Goal: Task Accomplishment & Management: Complete application form

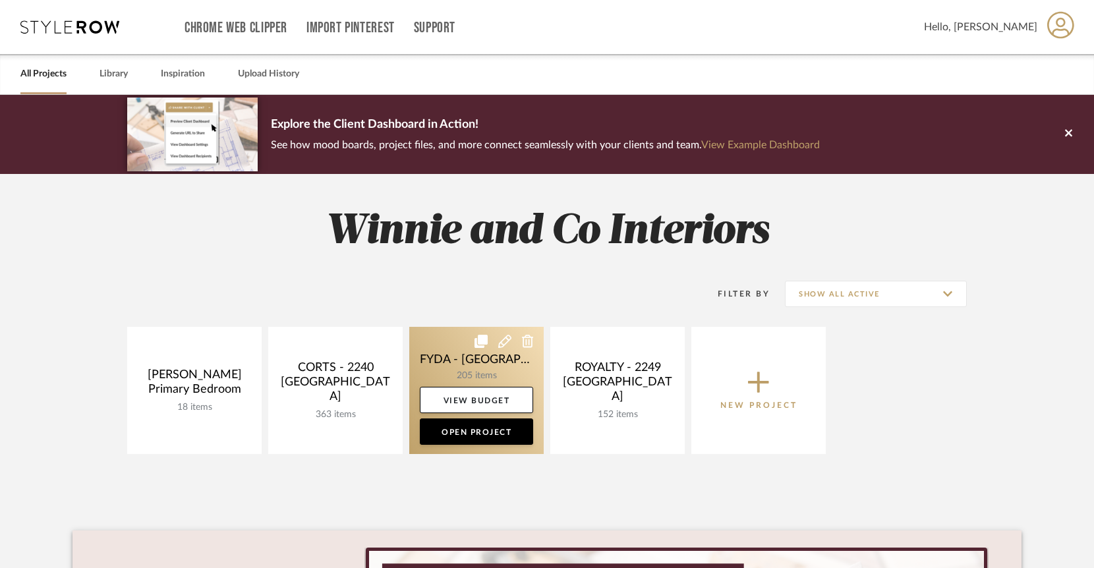
click at [449, 352] on link at bounding box center [476, 390] width 134 height 127
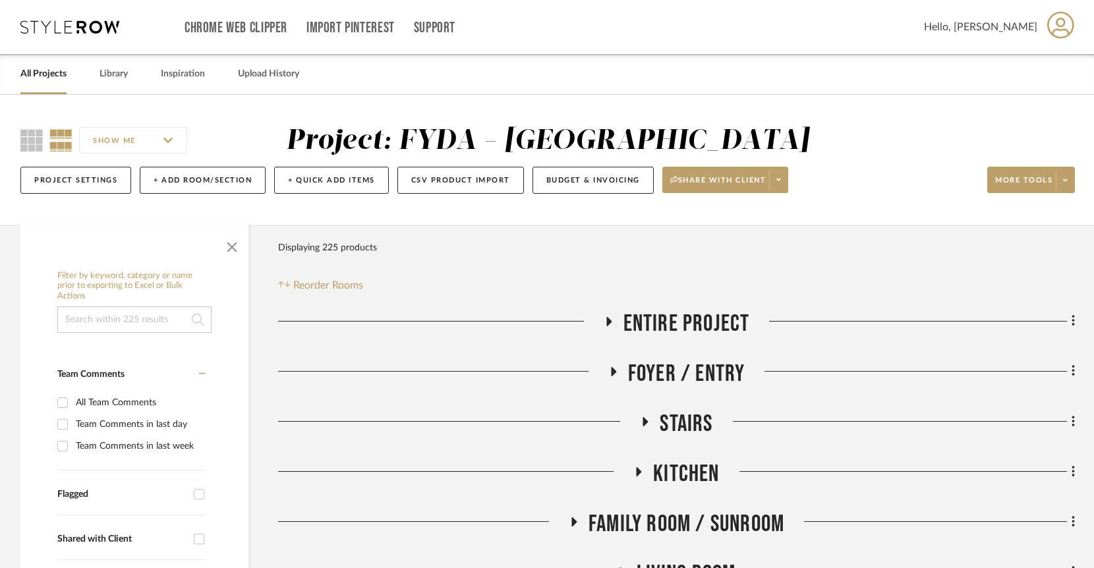
click at [42, 71] on link "All Projects" at bounding box center [43, 74] width 46 height 18
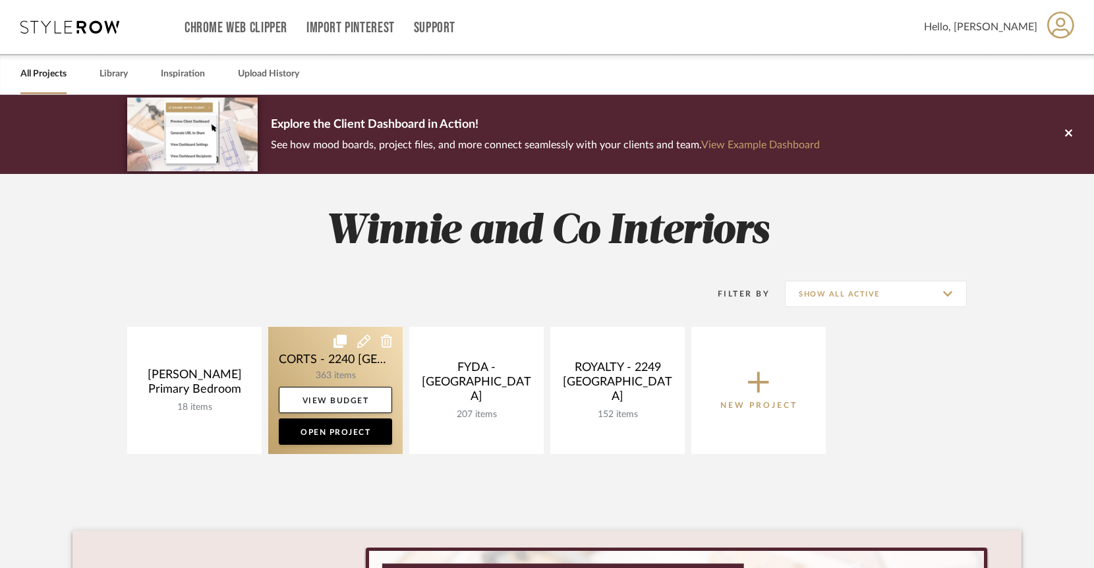
click at [348, 367] on link at bounding box center [335, 390] width 134 height 127
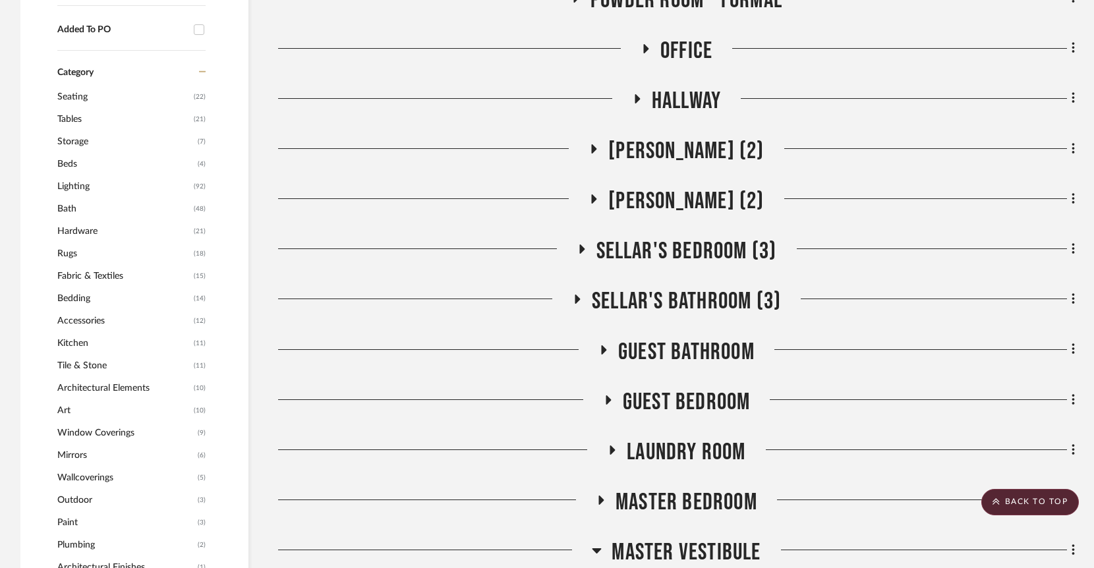
scroll to position [1084, 0]
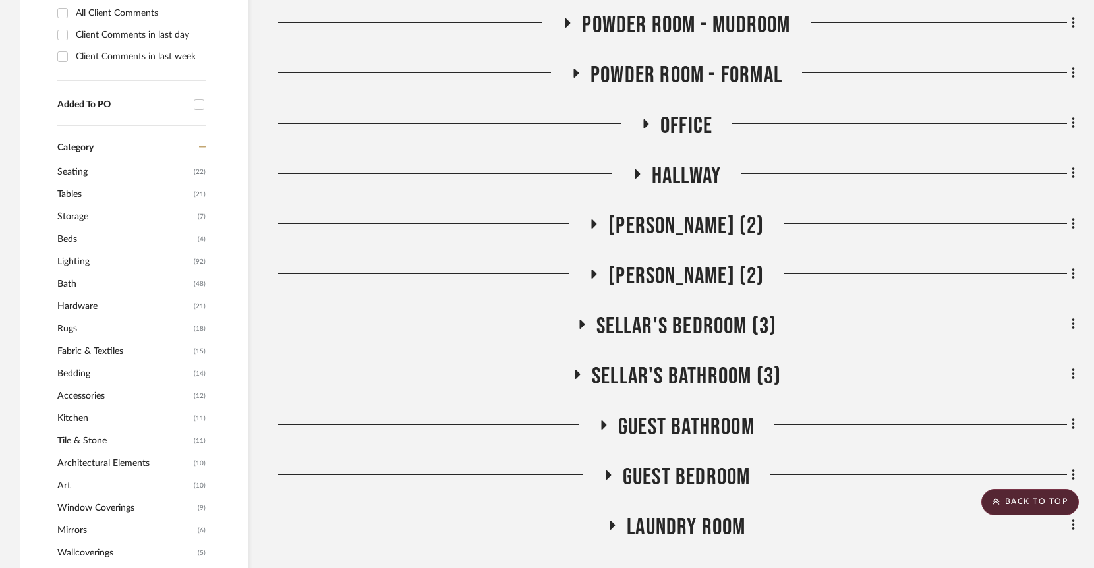
click at [582, 320] on icon at bounding box center [581, 324] width 5 height 9
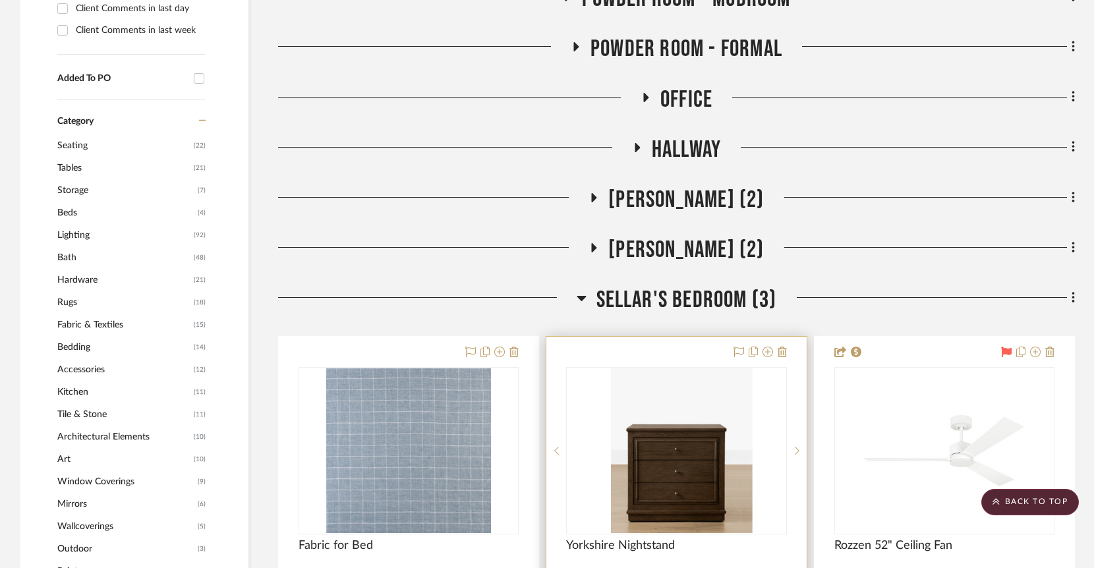
scroll to position [1179, 0]
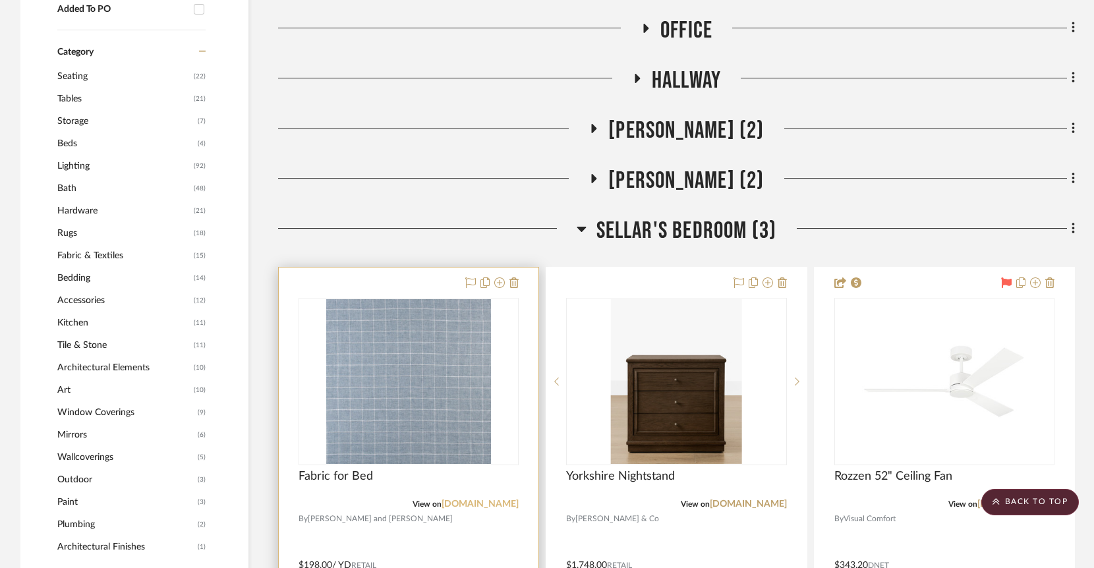
click at [484, 500] on link "[DOMAIN_NAME]" at bounding box center [480, 504] width 77 height 9
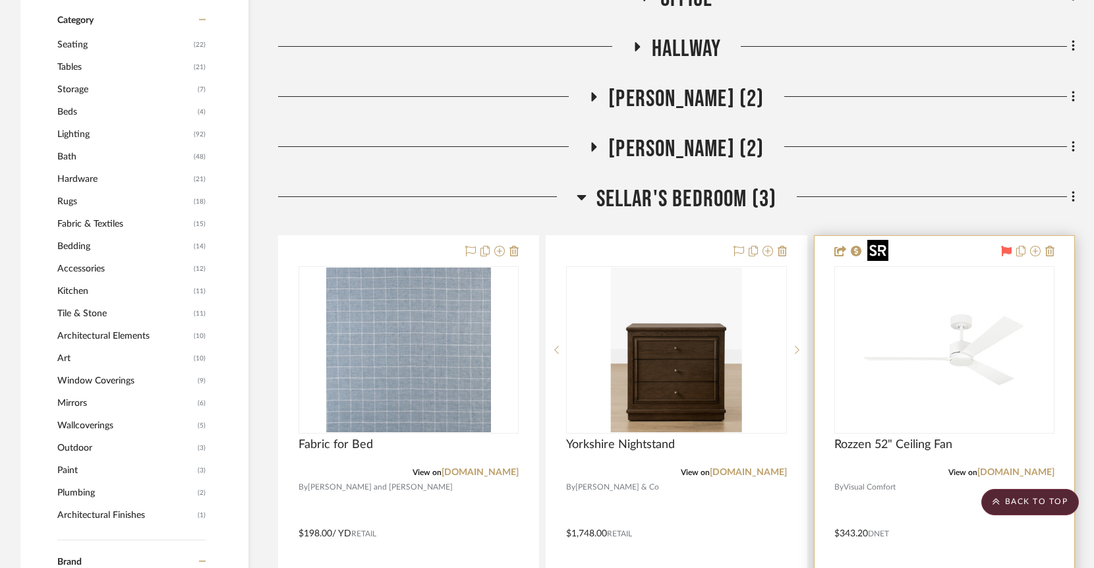
scroll to position [1176, 0]
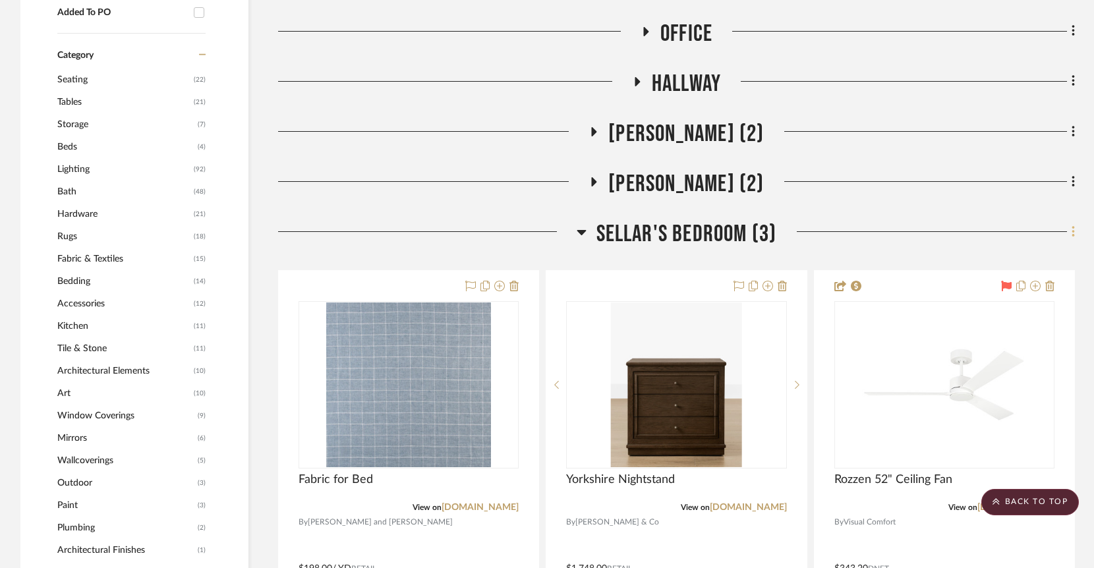
click at [1073, 225] on icon at bounding box center [1074, 232] width 4 height 14
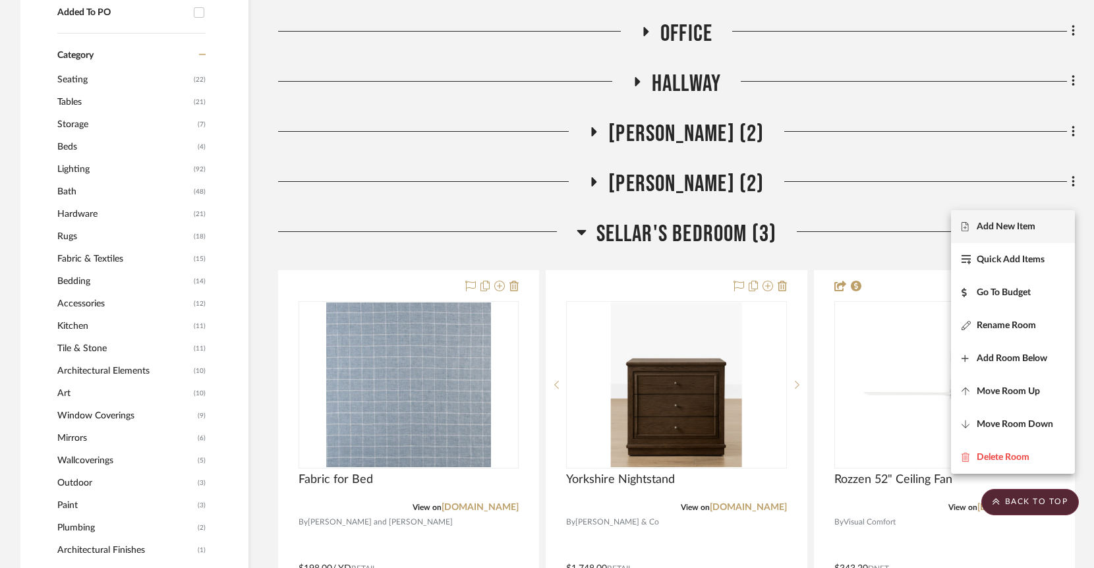
click at [1000, 226] on span "Add New Item" at bounding box center [1006, 226] width 59 height 11
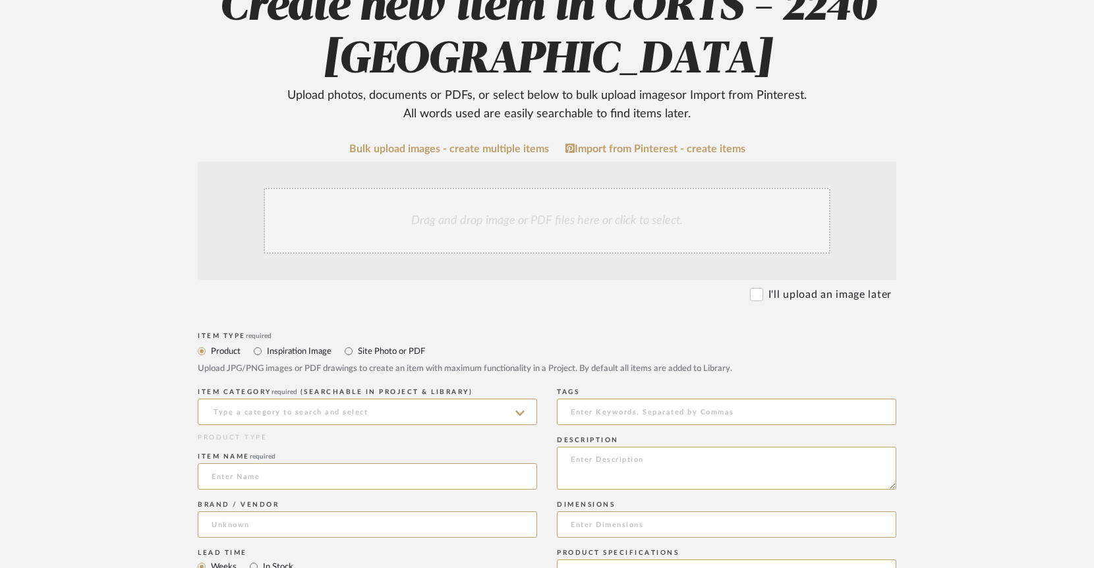
scroll to position [359, 0]
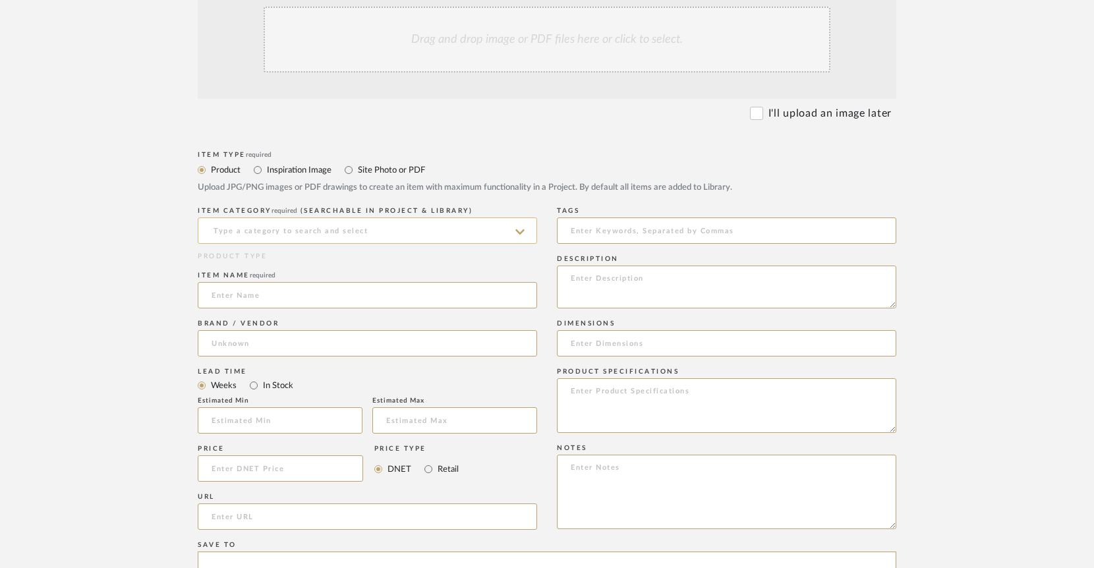
click at [270, 233] on input at bounding box center [367, 230] width 339 height 26
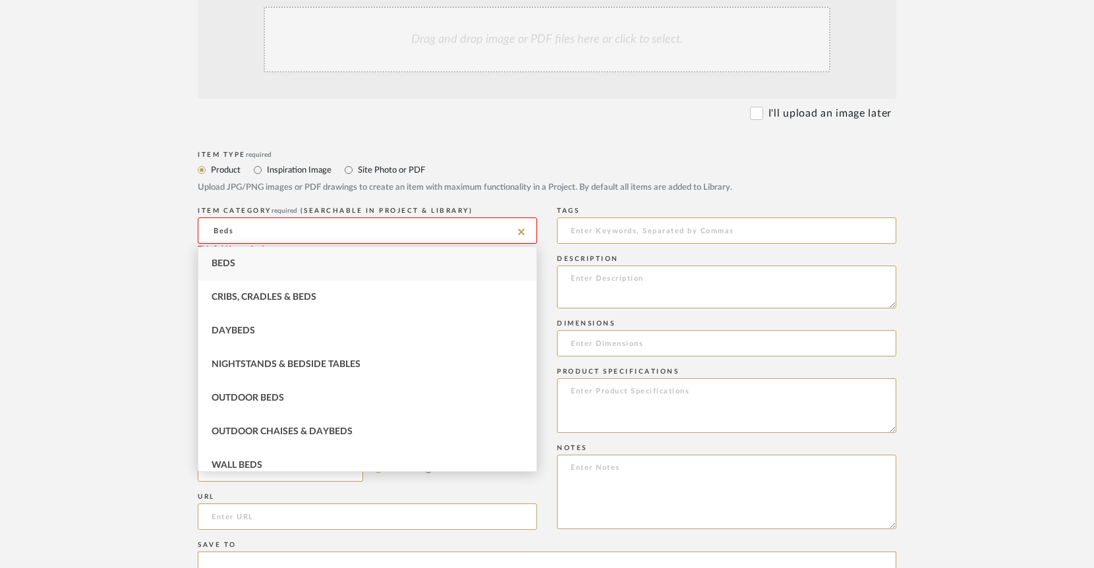
type input "Beds"
click at [309, 262] on div "Beds" at bounding box center [367, 264] width 338 height 34
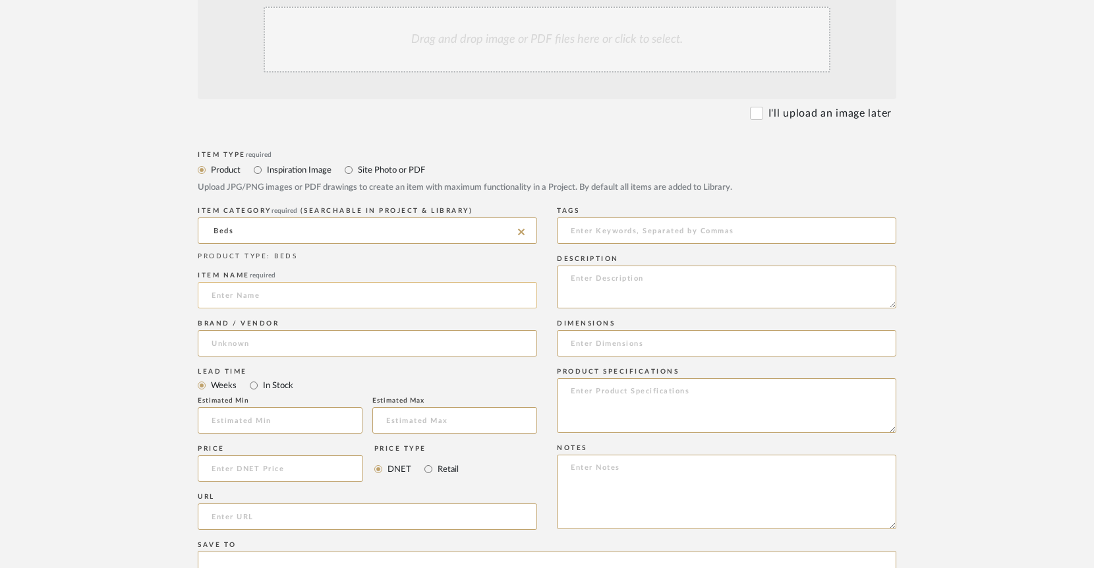
click at [265, 289] on input at bounding box center [367, 295] width 339 height 26
type input "[PERSON_NAME] Made Bed"
click at [306, 345] on input at bounding box center [367, 343] width 339 height 26
type input "[PERSON_NAME] Industries"
click at [127, 333] on form "Bulk upload images - create multiple items Import from Pinterest - create items…" at bounding box center [547, 440] width 840 height 956
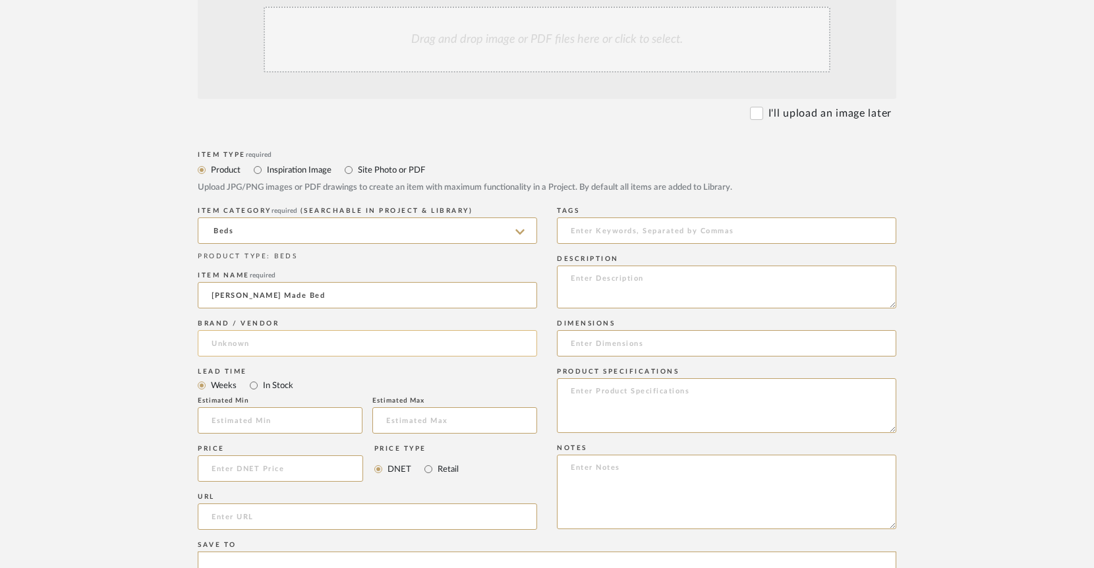
click at [241, 350] on input at bounding box center [367, 343] width 339 height 26
type input "[PERSON_NAME] Industries"
click at [927, 311] on form "Bulk upload images - create multiple items Import from Pinterest - create items…" at bounding box center [547, 440] width 840 height 956
click at [377, 352] on input at bounding box center [367, 343] width 339 height 26
type input "[PERSON_NAME] Industries"
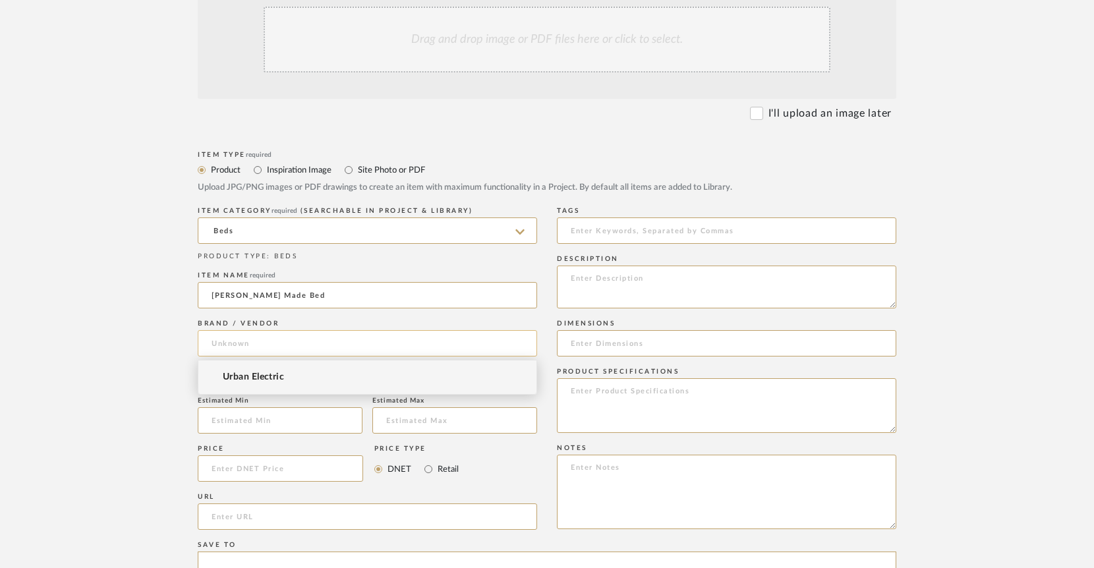
click at [325, 341] on input at bounding box center [367, 343] width 339 height 26
type input "I"
type input "[PERSON_NAME] Industries"
click at [548, 340] on div "Item Type required Product Inspiration Image Site Photo or PDF Upload JPG/PNG i…" at bounding box center [547, 533] width 699 height 770
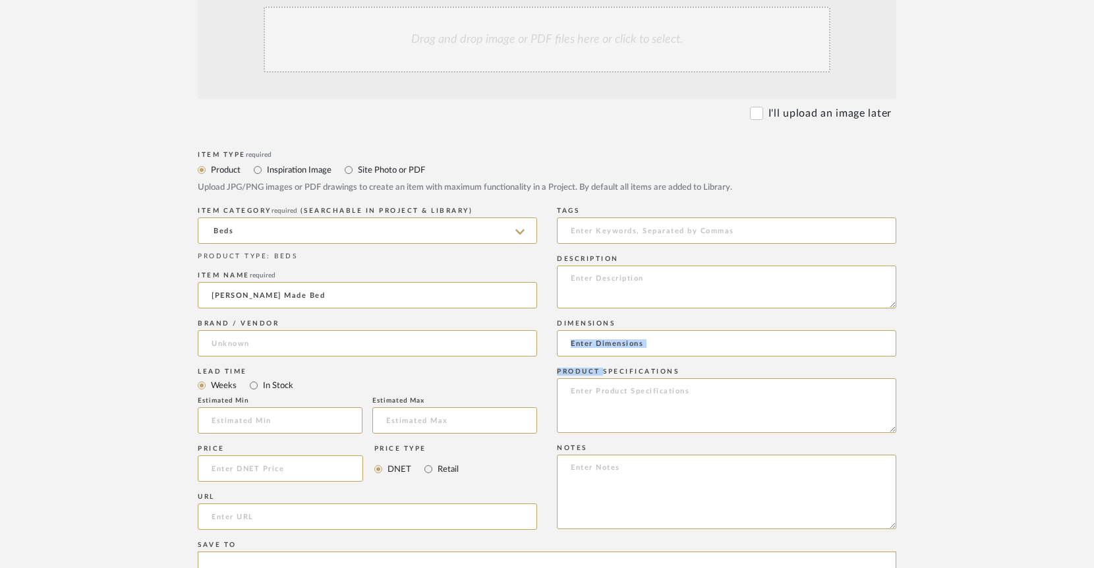
scroll to position [457, 0]
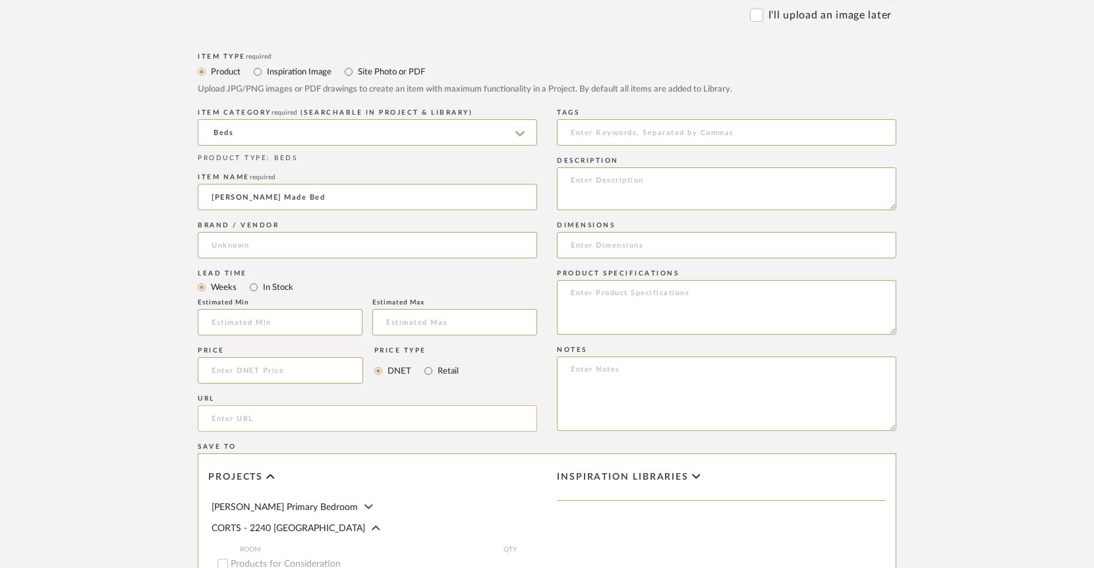
click at [237, 416] on input "url" at bounding box center [367, 418] width 339 height 26
paste input "[URL][DOMAIN_NAME]"
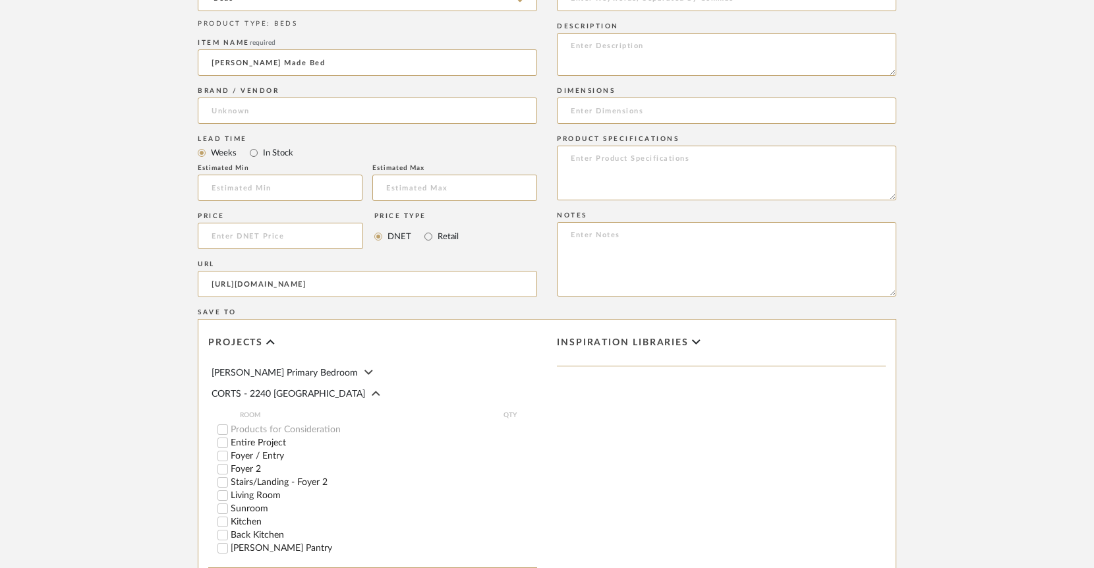
scroll to position [716, 0]
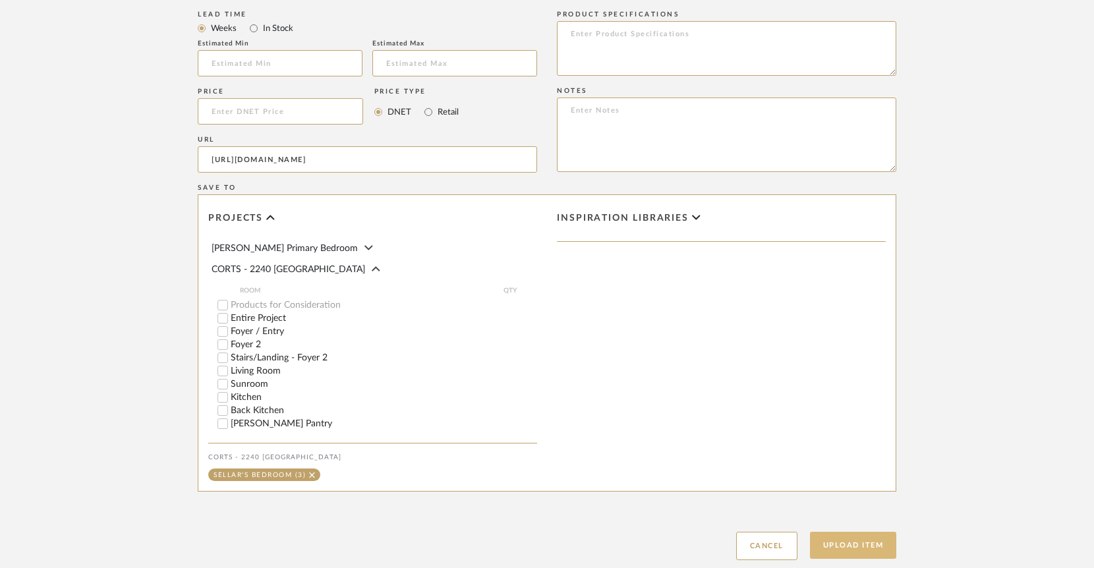
type input "[URL][DOMAIN_NAME]"
click at [863, 554] on button "Upload Item" at bounding box center [853, 545] width 87 height 27
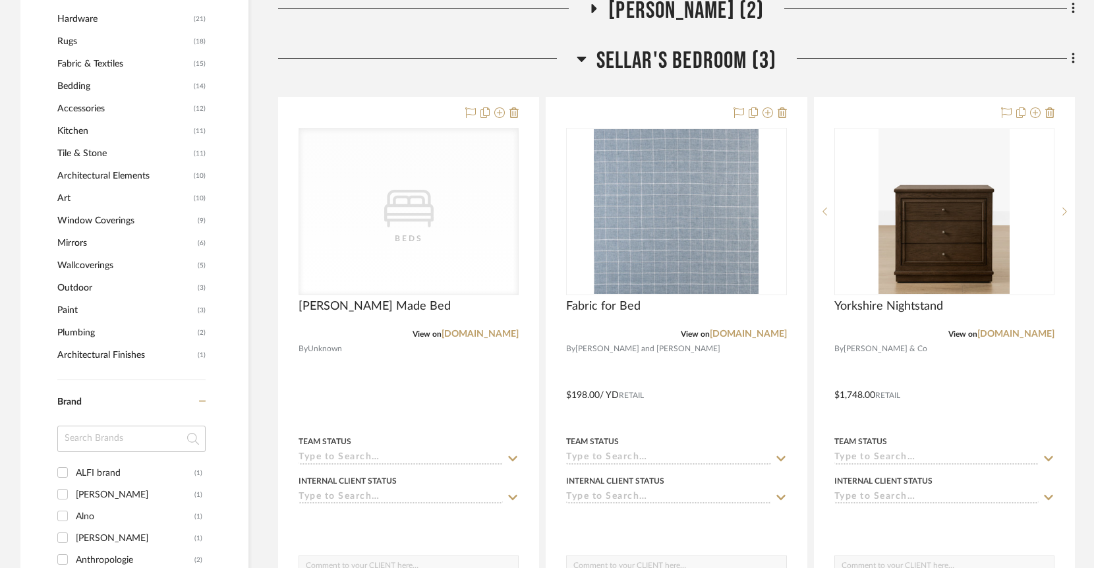
scroll to position [1362, 0]
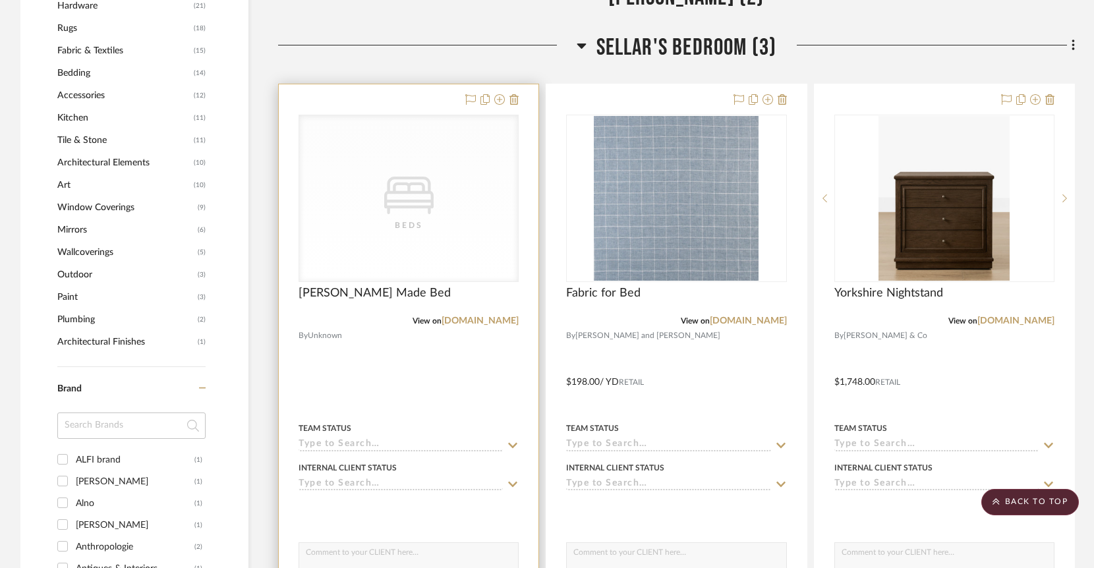
click at [373, 183] on div "CategoryIconBeds Created with Sketch. Beds" at bounding box center [408, 198] width 219 height 166
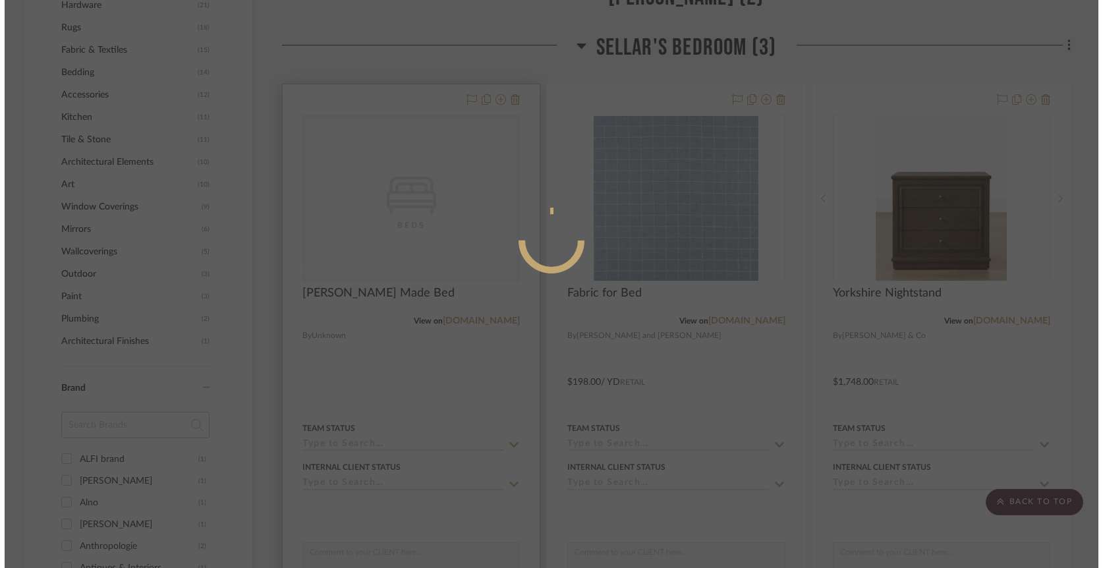
scroll to position [0, 0]
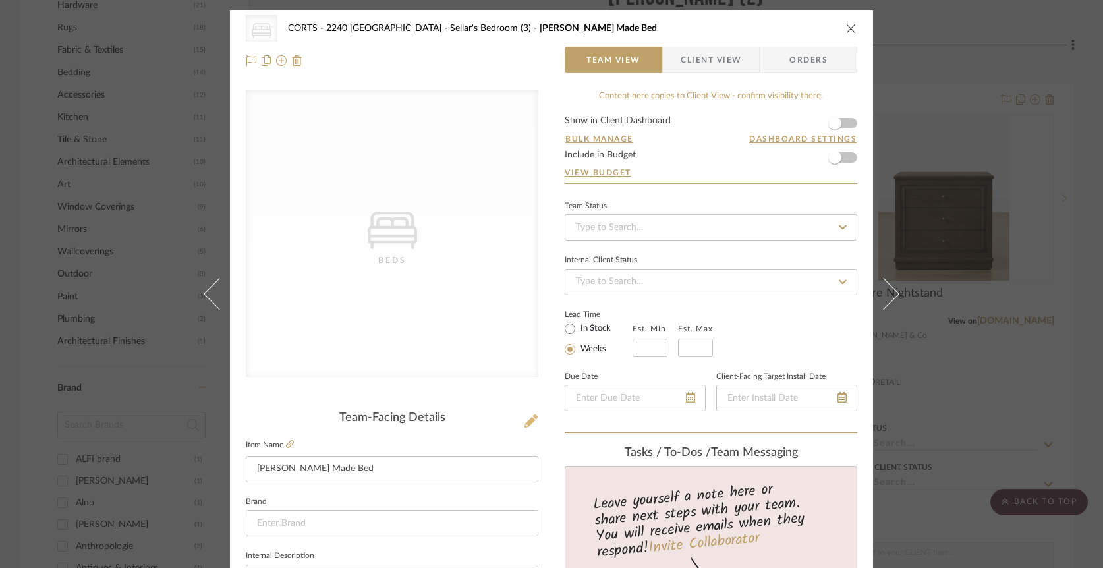
click at [528, 420] on icon at bounding box center [531, 421] width 13 height 13
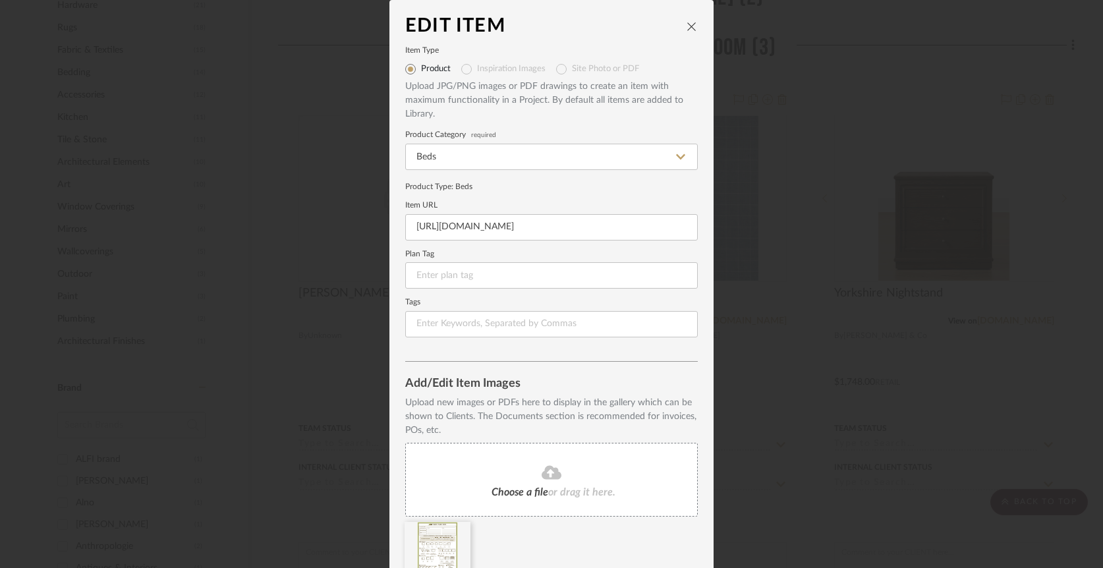
scroll to position [60, 0]
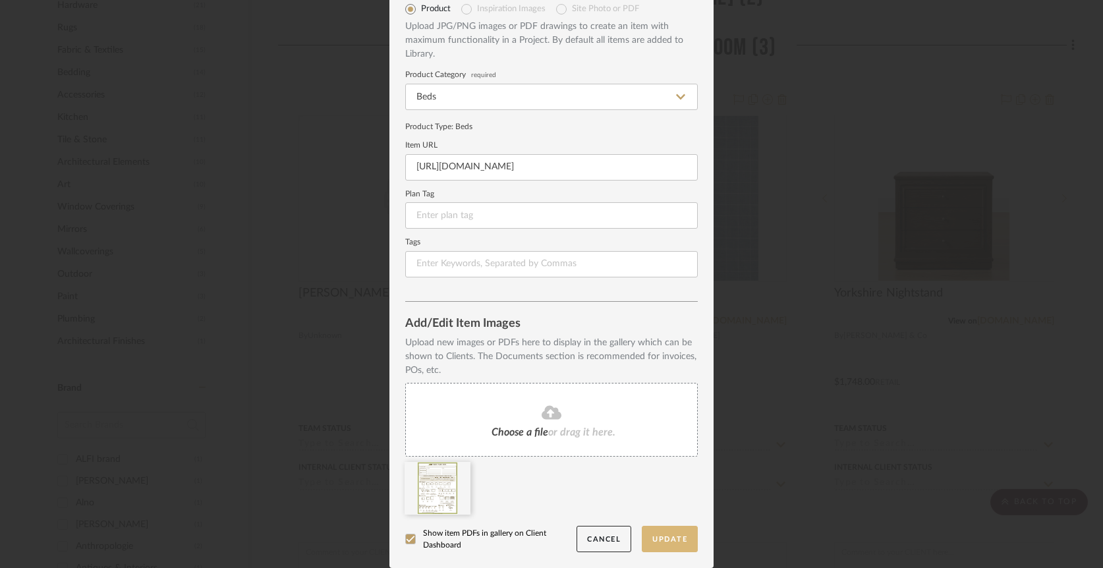
click at [668, 538] on button "Update" at bounding box center [670, 539] width 56 height 27
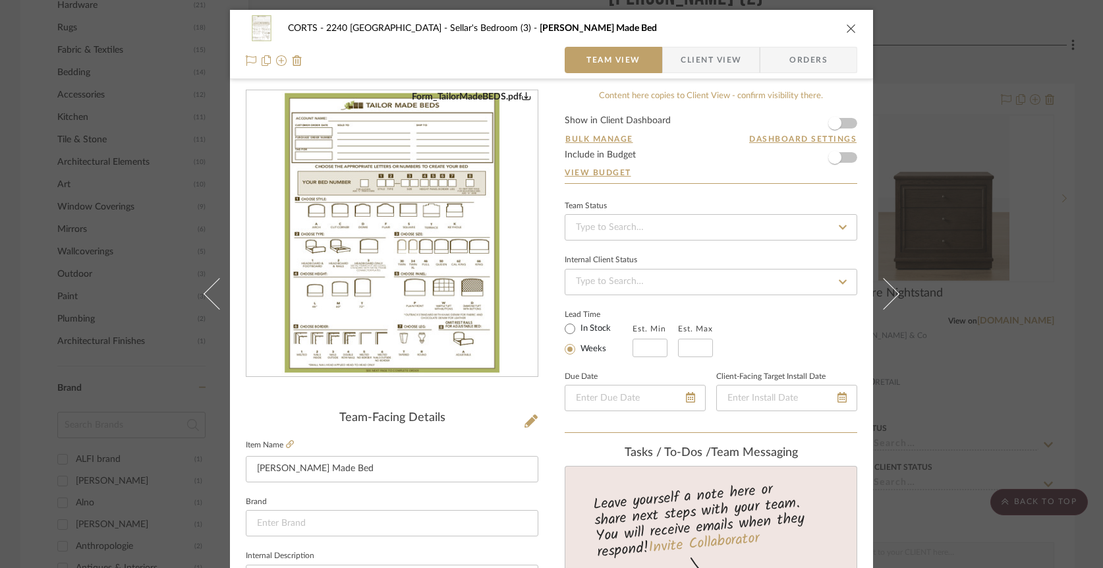
scroll to position [111, 0]
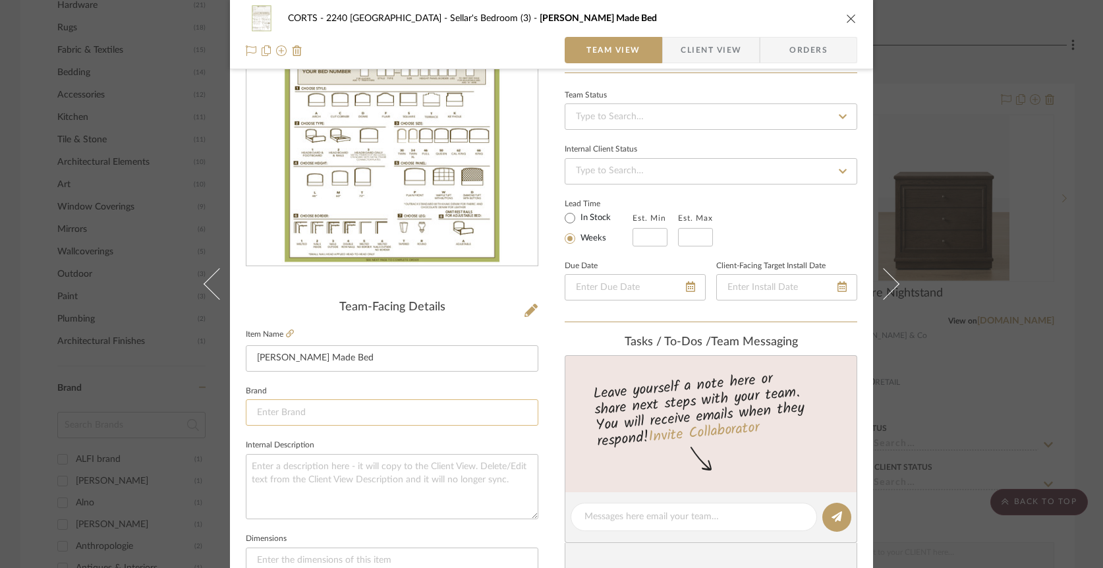
click at [343, 407] on input at bounding box center [392, 412] width 293 height 26
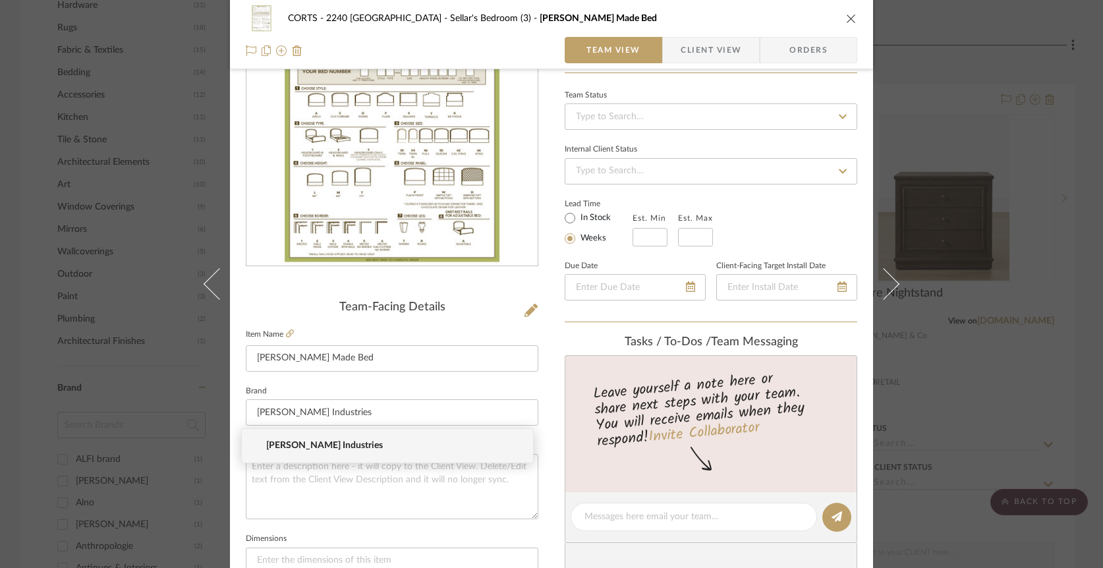
click at [283, 445] on span "[PERSON_NAME] Industries" at bounding box center [392, 445] width 253 height 11
type input "[PERSON_NAME] Industries"
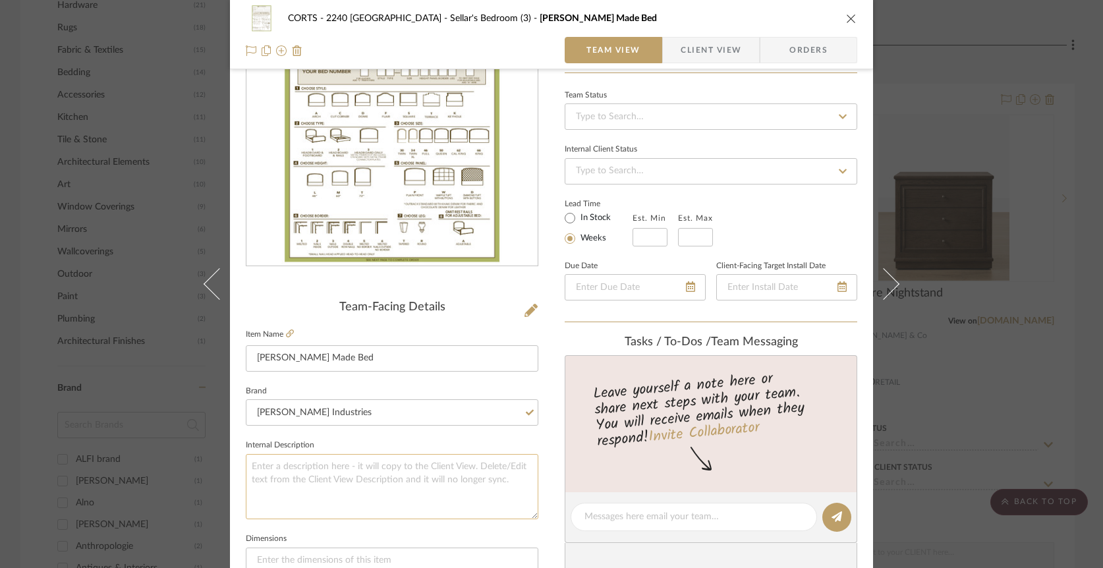
click at [304, 475] on textarea at bounding box center [392, 486] width 293 height 65
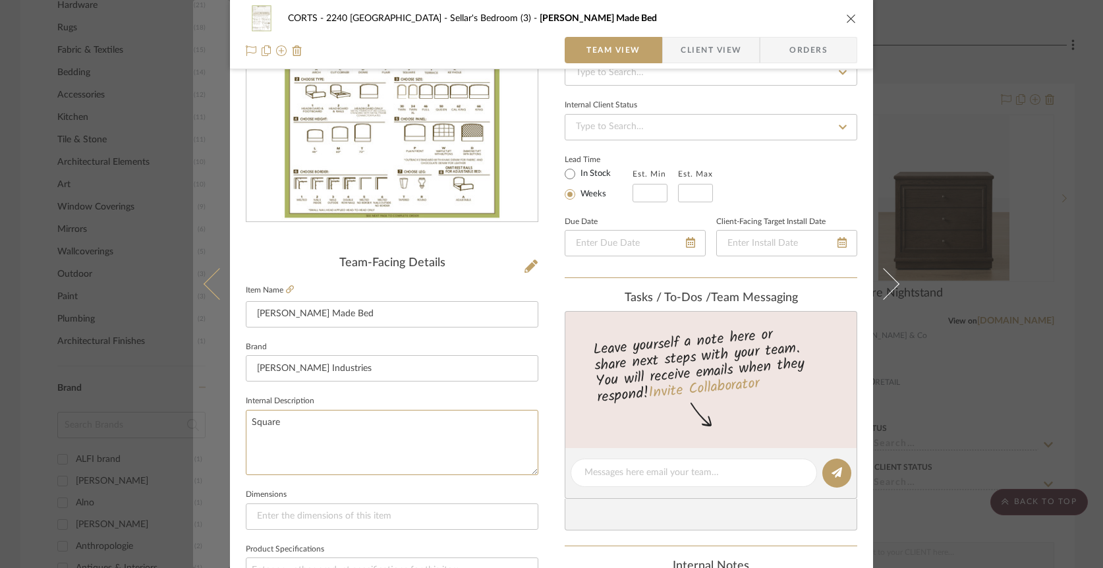
scroll to position [158, 0]
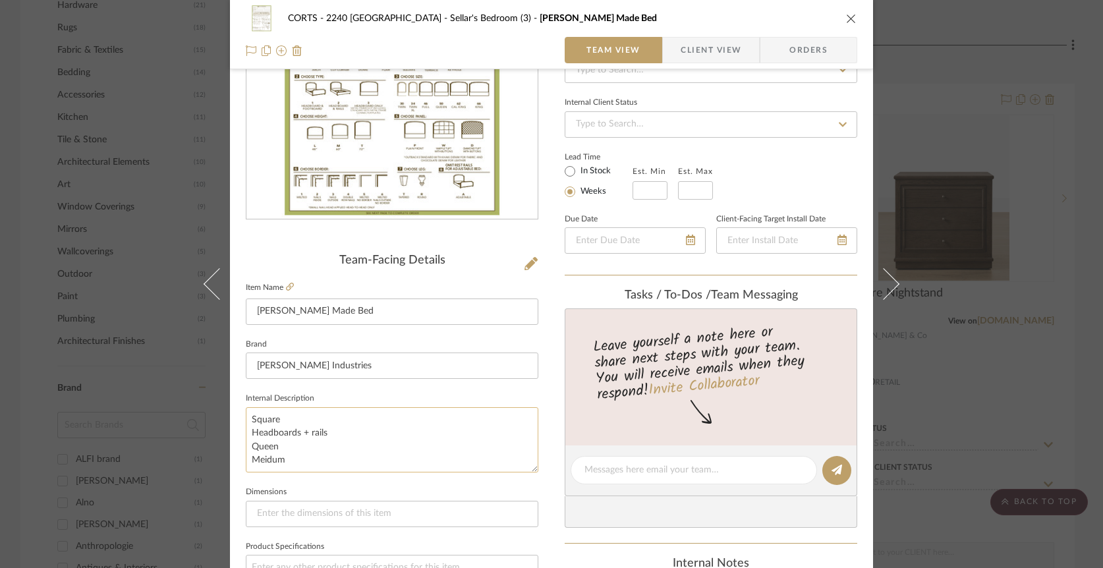
click at [264, 461] on textarea "Square Headboards + rails Queen Meidum" at bounding box center [392, 439] width 293 height 65
click at [248, 419] on textarea "Square Headboards + rails Queen Medium neight Plain front" at bounding box center [392, 439] width 293 height 65
click at [248, 431] on textarea "1. Square Headboards + rails Queen Medium neight Plain front" at bounding box center [392, 439] width 293 height 65
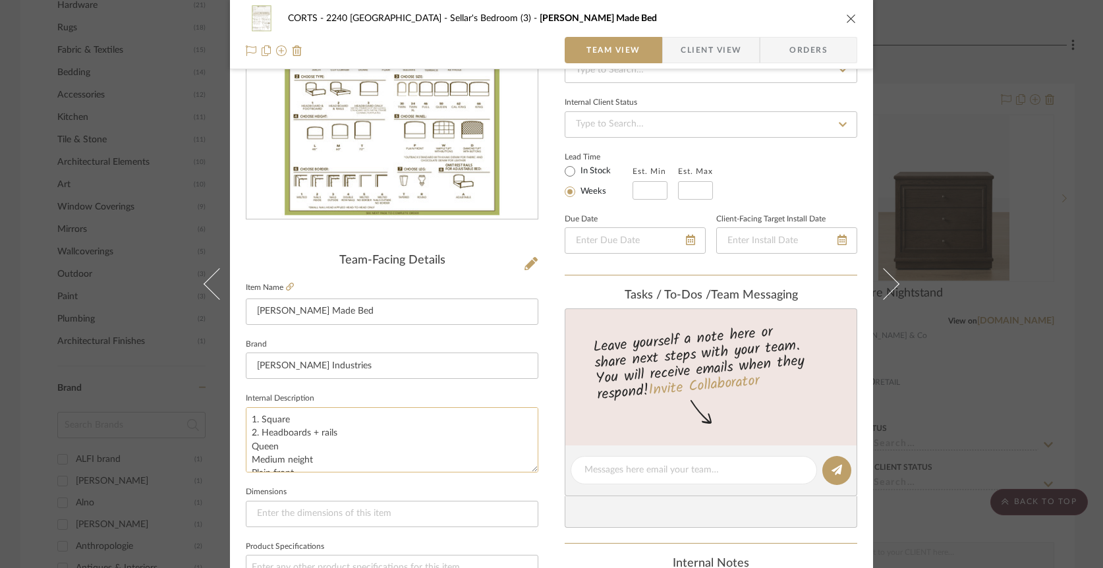
scroll to position [13, 0]
click at [247, 432] on textarea "1. Square 2. Headboards + rails Queen Medium neight Plain front" at bounding box center [392, 439] width 293 height 65
click at [247, 446] on textarea "1. Square 2. Headboards + rails 3. Queen Medium neight Plain front" at bounding box center [392, 439] width 293 height 65
click at [312, 448] on textarea "1. Square 2. Headboards + rails 3. Queen 4. Medium neight Plain front" at bounding box center [392, 439] width 293 height 65
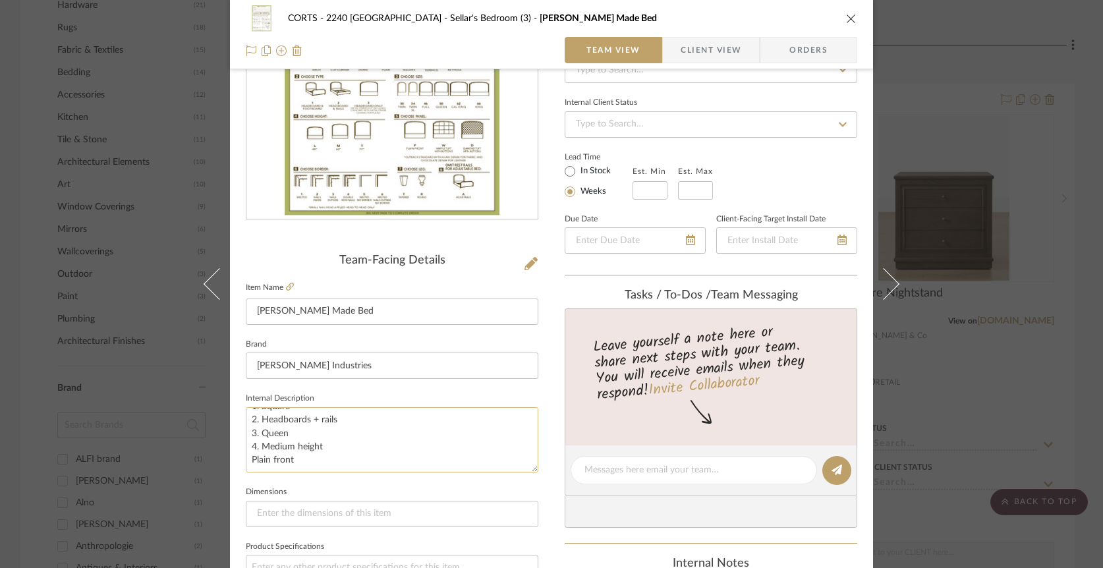
scroll to position [175, 0]
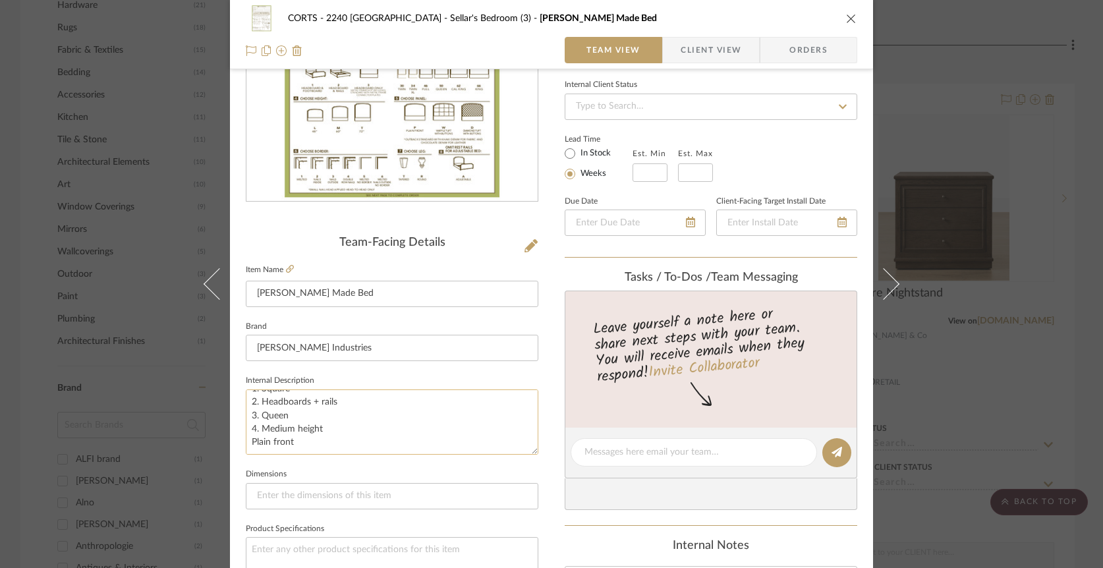
click at [248, 439] on textarea "1. Square 2. Headboards + rails 3. Queen 4. Medium height Plain front" at bounding box center [392, 422] width 293 height 65
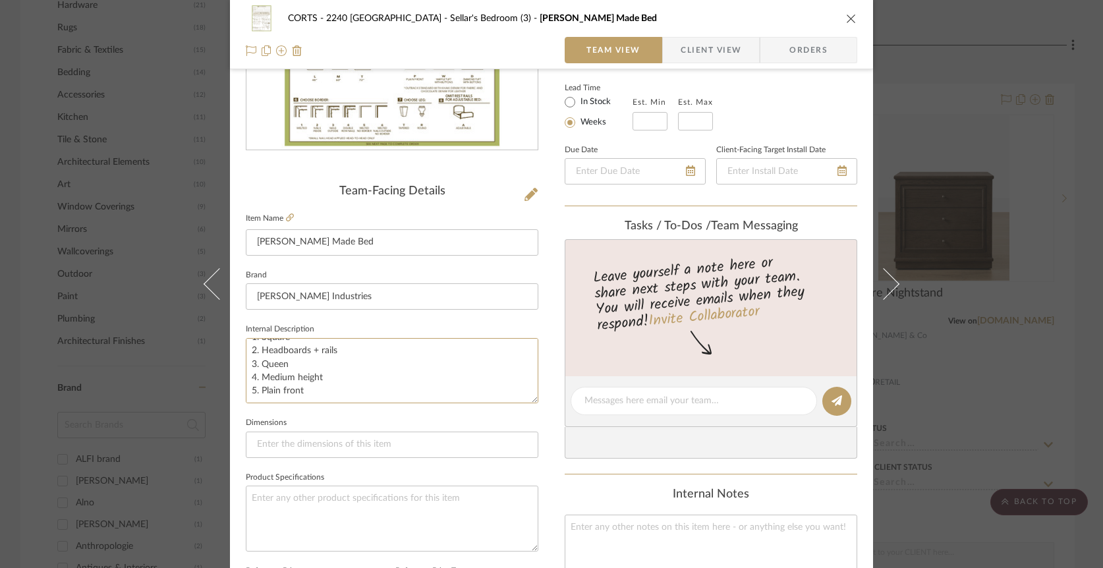
scroll to position [259, 0]
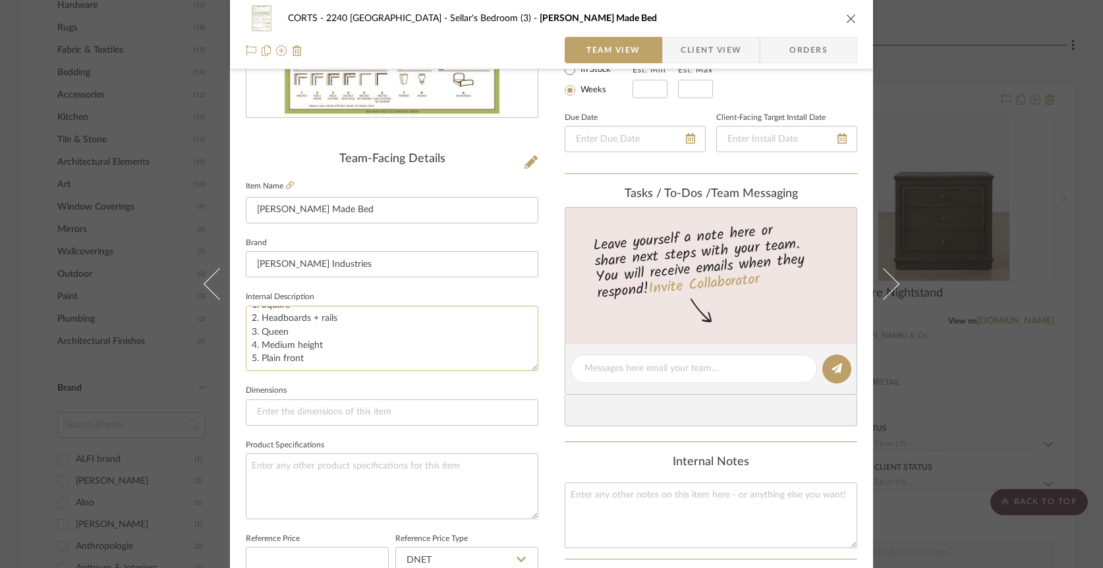
click at [309, 354] on textarea "1. Square 2. Headboards + rails 3. Queen 4. Medium height 5. Plain front" at bounding box center [392, 338] width 293 height 65
click at [298, 314] on textarea "1. Square 2. Headboards + rails 3. Queen 4. Medium height 5. Plain front 6. Wel…" at bounding box center [392, 338] width 293 height 65
click at [361, 332] on textarea "1. Square (S) 2. Headboards + rails 3. Queen 4. Medium height 5. Plain front 6.…" at bounding box center [392, 338] width 293 height 65
click at [313, 341] on textarea "1. Square (S) 2. Headboards + rails (2) 3. Queen 4. Medium height 5. Plain fron…" at bounding box center [392, 338] width 293 height 65
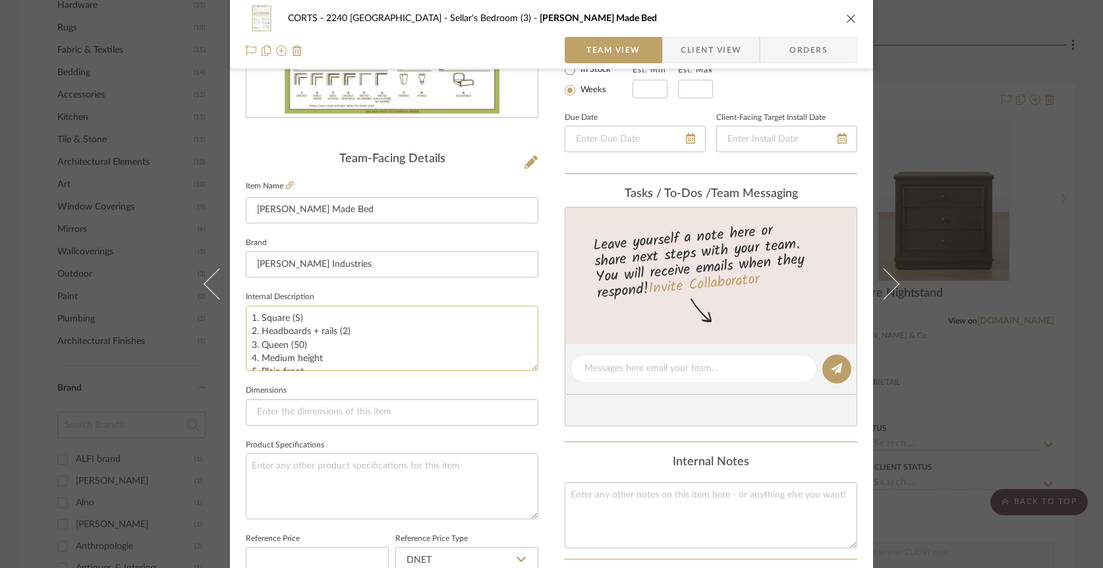
click at [326, 357] on textarea "1. Square (S) 2. Headboards + rails (2) 3. Queen (50) 4. Medium height 5. Plain…" at bounding box center [392, 338] width 293 height 65
click at [321, 341] on textarea "1. Square (S) 2. Headboards + rails (2) 3. Queen (50) 4. Medium height (M) 5. P…" at bounding box center [392, 338] width 293 height 65
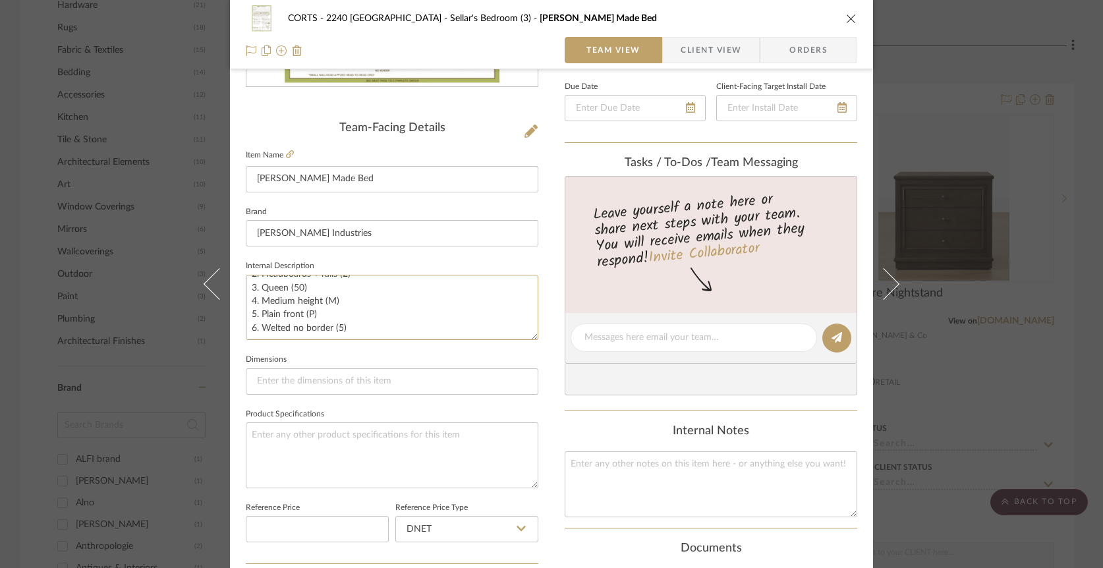
scroll to position [304, 0]
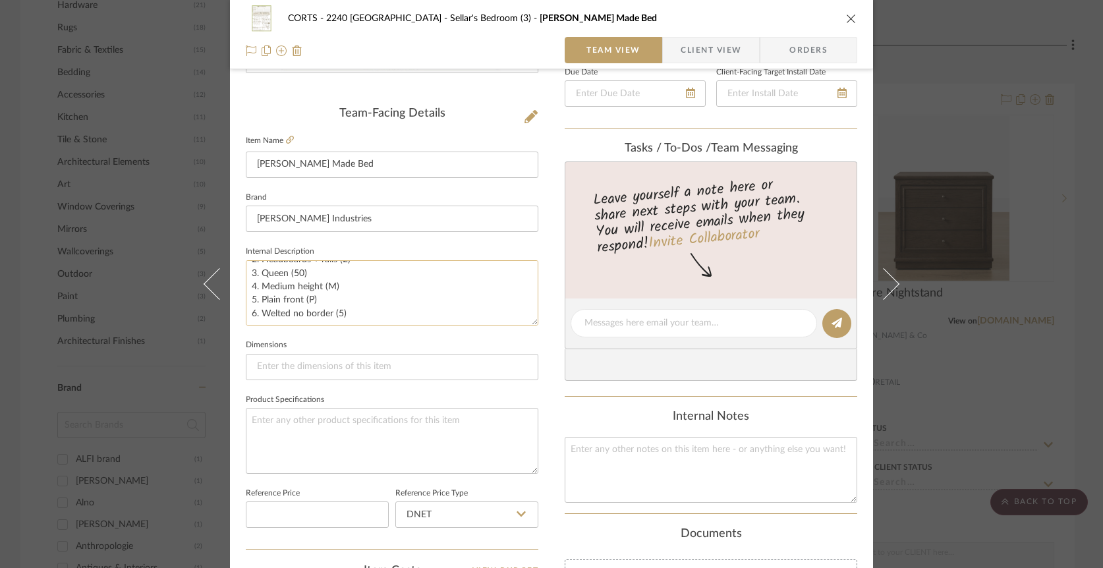
click at [384, 316] on textarea "1. Square (S) 2. Headboards + rails (2) 3. Queen (50) 4. Medium height (M) 5. P…" at bounding box center [392, 292] width 293 height 65
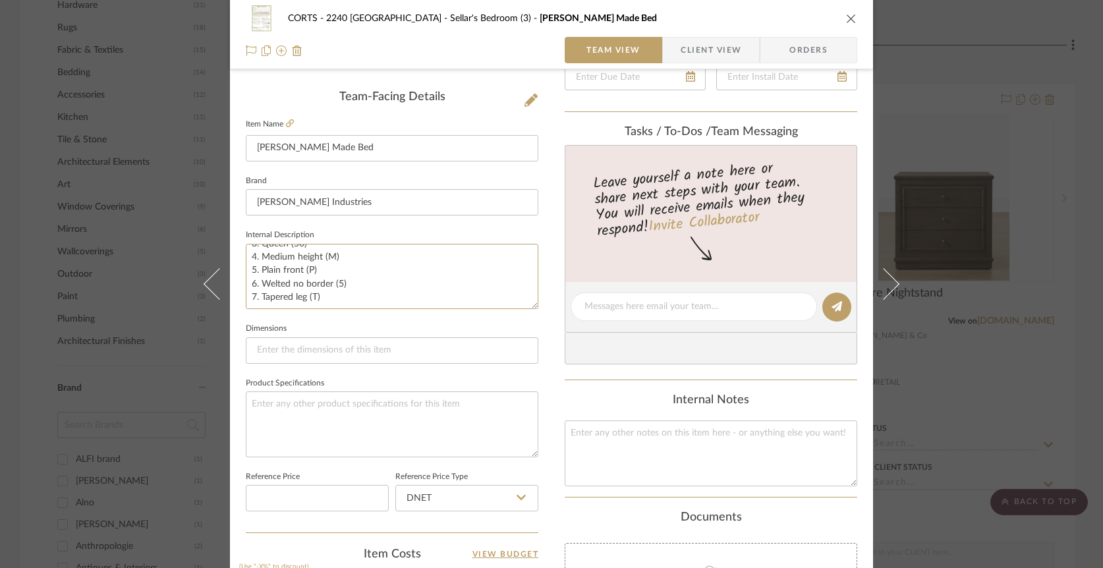
scroll to position [314, 0]
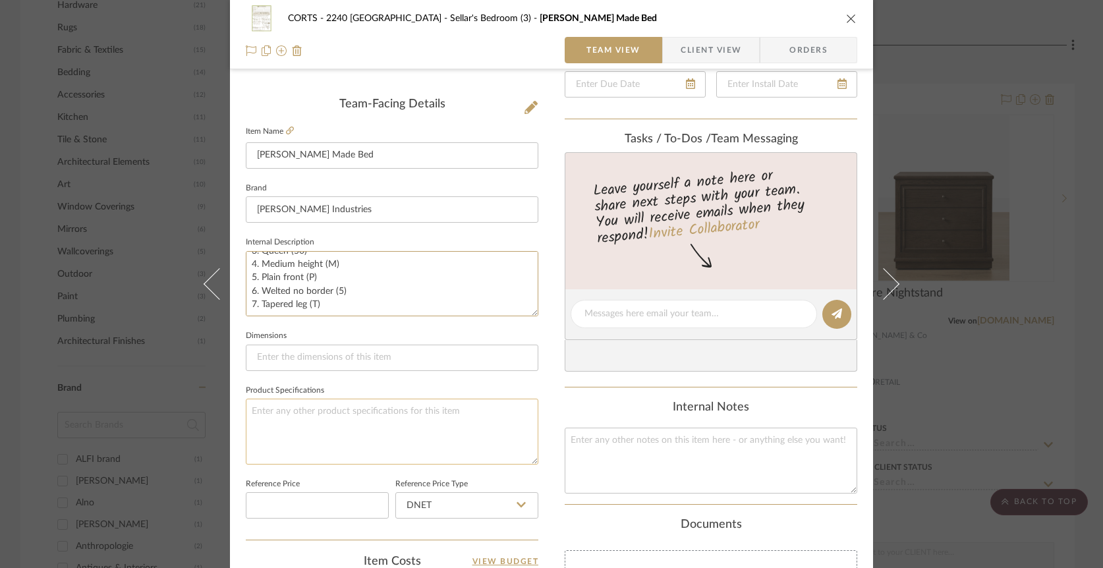
type textarea "1. Square (S) 2. Headboards + rails (2) 3. Queen (50) 4. Medium height (M) 5. P…"
click at [303, 411] on textarea at bounding box center [392, 431] width 293 height 65
type textarea "In [GEOGRAPHIC_DATA]"
click at [341, 305] on textarea "1. Square (S) 2. Headboards + rails (2) 3. Queen (50) 4. Medium height (M) 5. P…" at bounding box center [392, 283] width 293 height 65
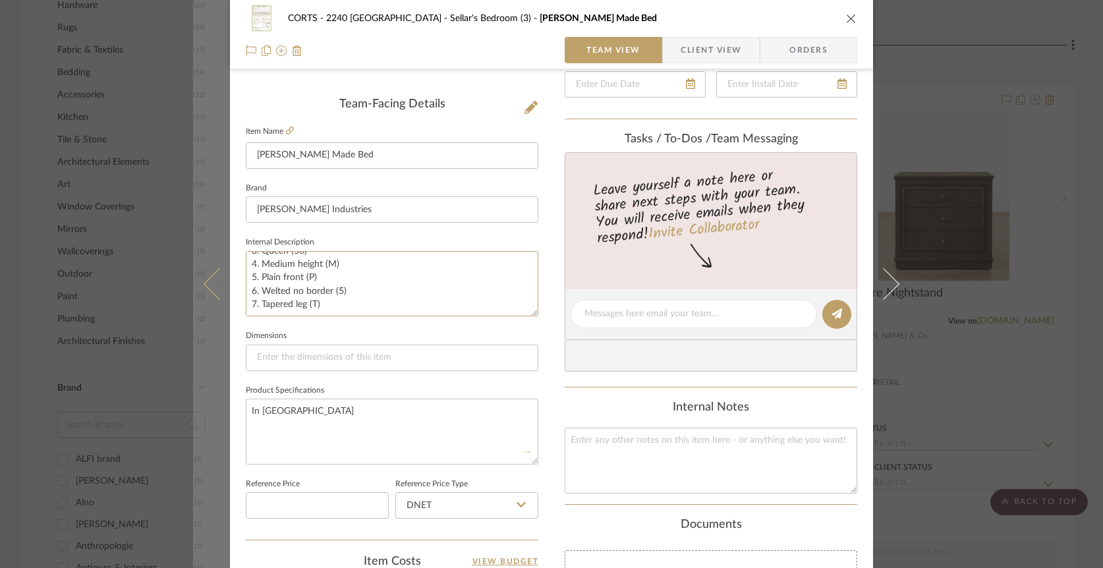
scroll to position [0, 0]
drag, startPoint x: 316, startPoint y: 299, endPoint x: 216, endPoint y: 228, distance: 122.9
click at [216, 228] on mat-dialog-content "CORTS - 2240 Tewksbury Sellar's Bedroom (3) [PERSON_NAME] Tailor Made Bed Team …" at bounding box center [551, 304] width 717 height 1217
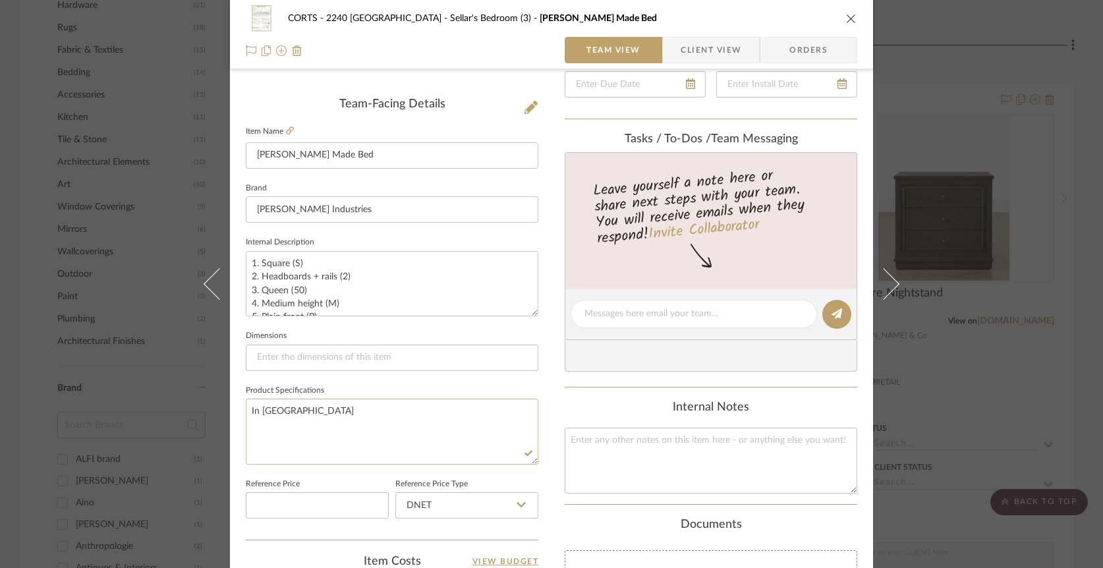
click at [291, 409] on textarea "In [GEOGRAPHIC_DATA]" at bounding box center [392, 431] width 293 height 65
drag, startPoint x: 258, startPoint y: 411, endPoint x: 243, endPoint y: 411, distance: 15.2
click at [246, 411] on textarea "In [GEOGRAPHIC_DATA]" at bounding box center [392, 431] width 293 height 65
click at [357, 413] on textarea "COM Brook" at bounding box center [392, 431] width 293 height 65
paste textarea "1. Square (S) 2. Headboards + rails (2) 3. Queen (50) 4. Medium height (M) 5. P…"
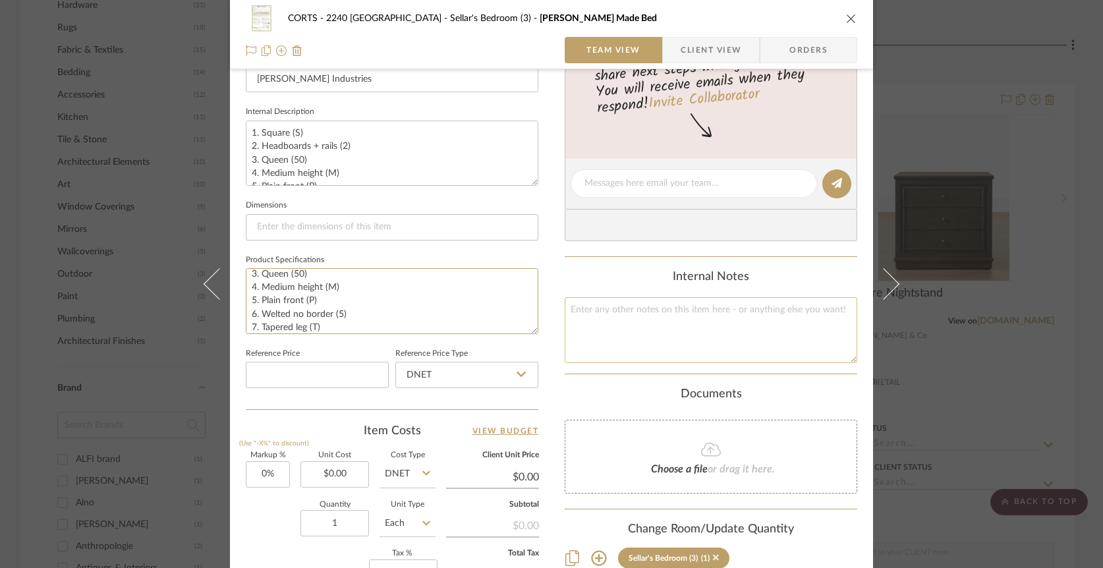
scroll to position [656, 0]
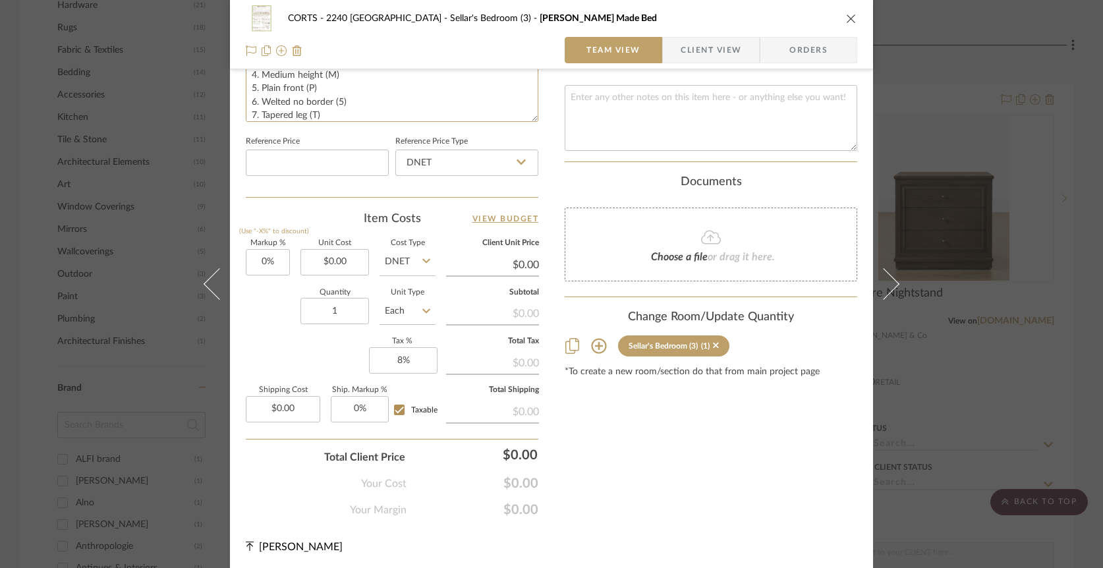
type textarea "COM Brook & [PERSON_NAME] 1. Square (S) 2. Headboards + rails (2) 3. Queen (50)…"
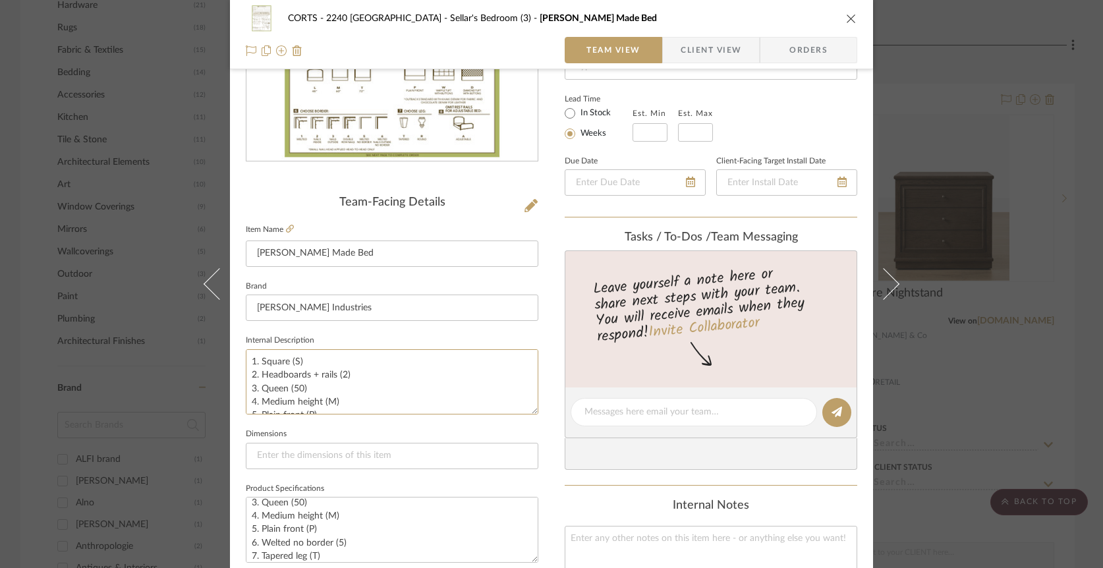
scroll to position [40, 0]
drag, startPoint x: 246, startPoint y: 360, endPoint x: 339, endPoint y: 436, distance: 119.8
click at [339, 436] on div "Team-Facing Details Item Name [PERSON_NAME] Made Bed Brand [PERSON_NAME] Indust…" at bounding box center [392, 417] width 293 height 442
click at [849, 18] on icon "close" at bounding box center [851, 18] width 11 height 11
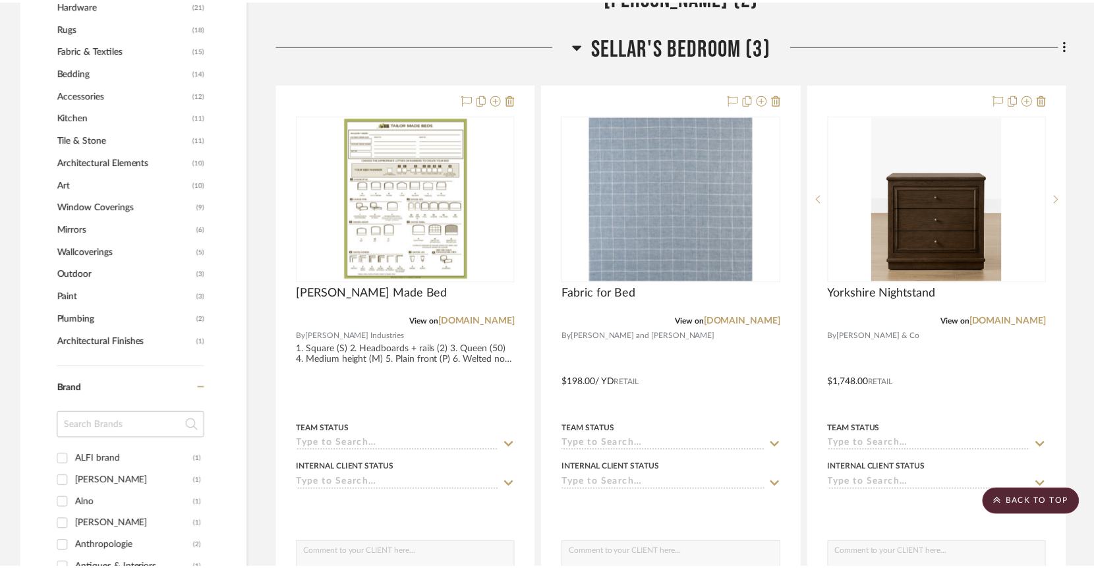
scroll to position [1362, 0]
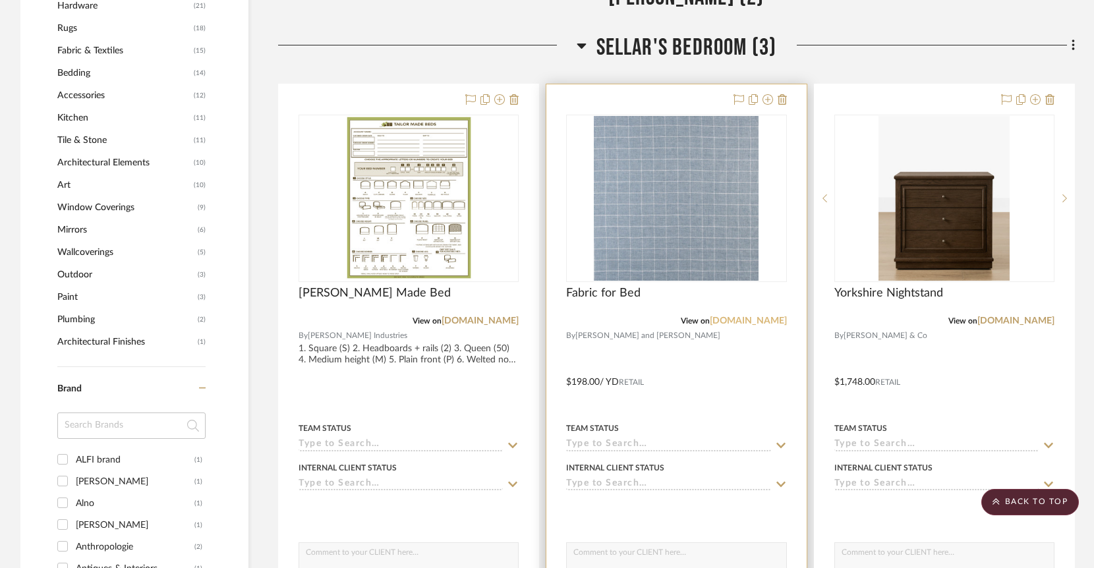
click at [763, 316] on link "[DOMAIN_NAME]" at bounding box center [748, 320] width 77 height 9
